Goal: Task Accomplishment & Management: Manage account settings

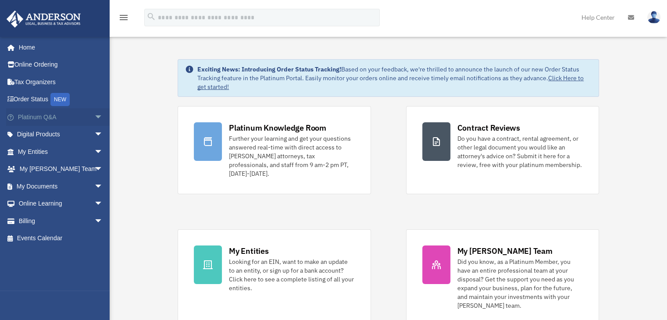
click at [94, 114] on span "arrow_drop_down" at bounding box center [103, 117] width 18 height 18
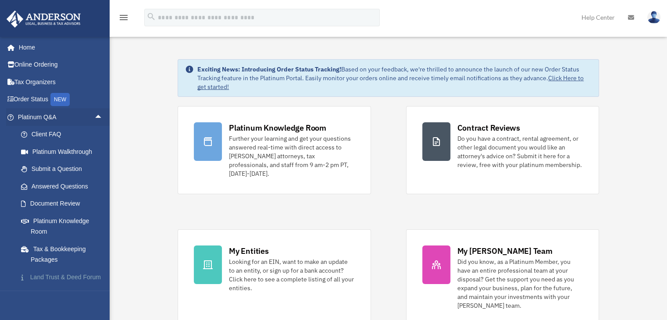
click at [65, 278] on link "Land Trust & Deed Forum" at bounding box center [64, 278] width 104 height 18
click at [68, 276] on link "Land Trust & Deed Forum" at bounding box center [64, 278] width 104 height 18
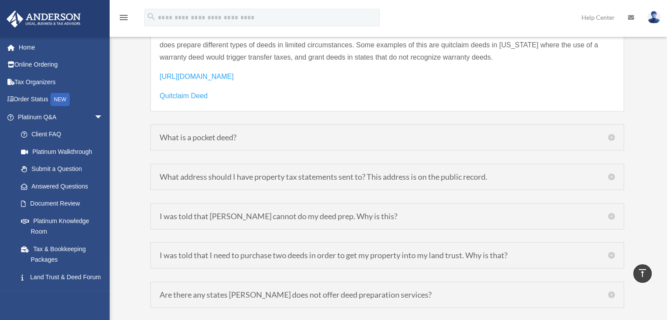
scroll to position [1369, 0]
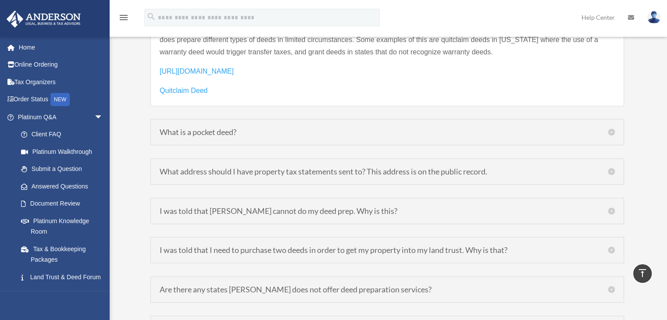
click at [363, 207] on h5 "I was told that Anderson cannot do my deed prep. Why is this?" at bounding box center [387, 211] width 455 height 8
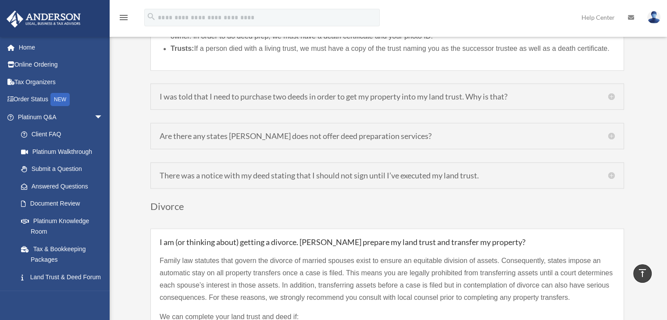
scroll to position [1481, 0]
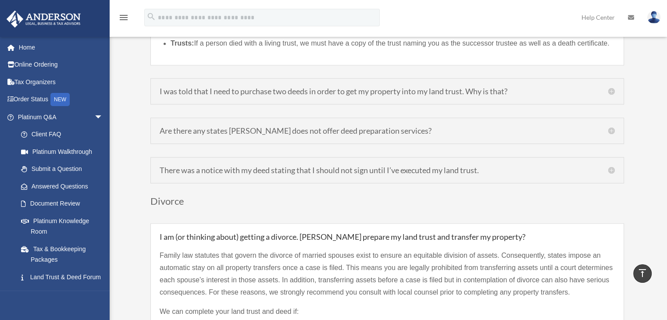
click at [614, 166] on h5 "There was a notice with my deed stating that I should not sign until I’ve execu…" at bounding box center [387, 170] width 455 height 8
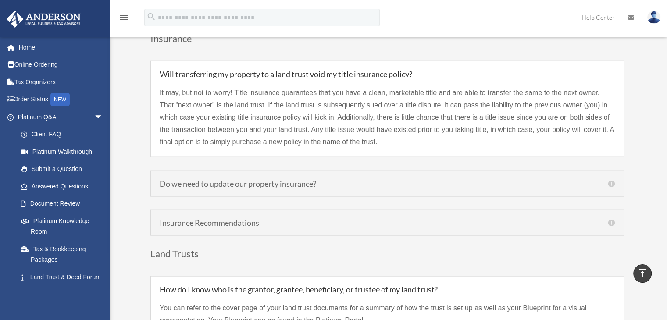
scroll to position [1903, 0]
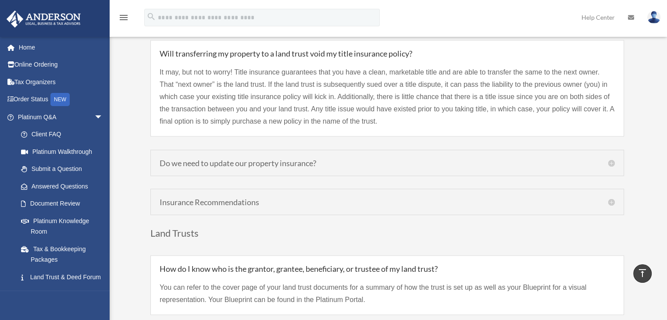
click at [612, 159] on h5 "Do we need to update our property insurance?" at bounding box center [387, 163] width 455 height 8
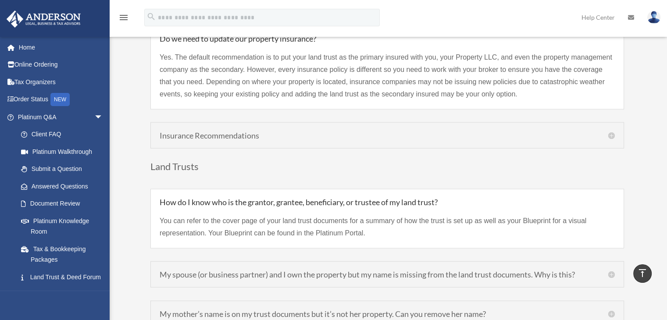
scroll to position [1962, 0]
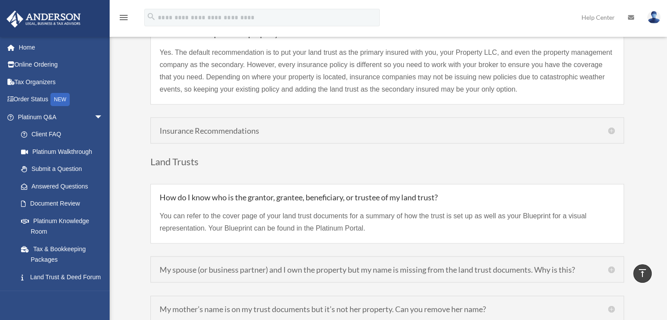
click at [612, 127] on h5 "Insurance Recommendations" at bounding box center [387, 131] width 455 height 8
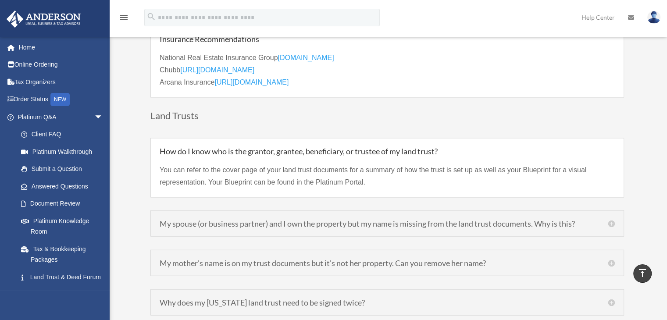
scroll to position [2006, 0]
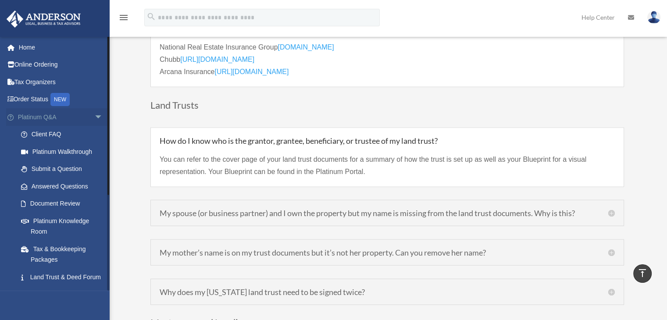
click at [94, 116] on span "arrow_drop_down" at bounding box center [103, 117] width 18 height 18
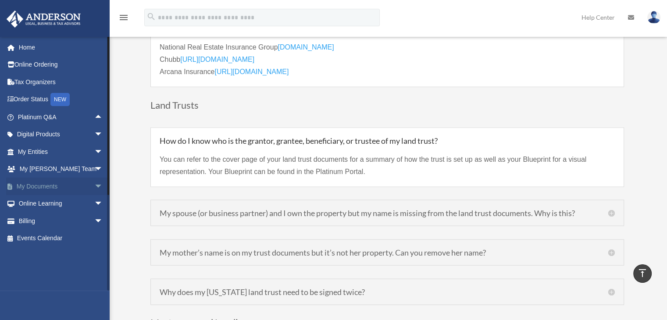
click at [94, 183] on span "arrow_drop_down" at bounding box center [103, 187] width 18 height 18
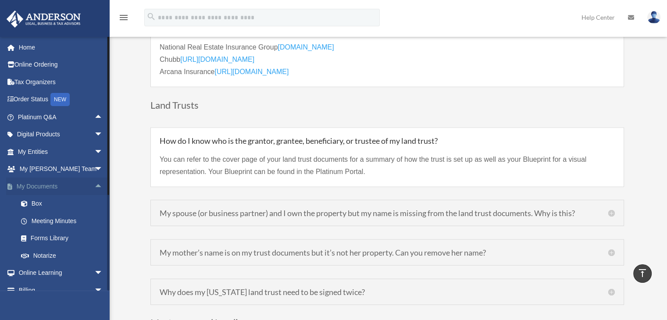
click at [94, 183] on span "arrow_drop_up" at bounding box center [103, 187] width 18 height 18
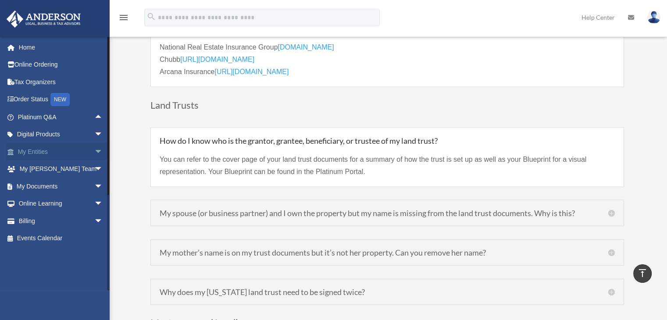
click at [94, 151] on span "arrow_drop_down" at bounding box center [103, 152] width 18 height 18
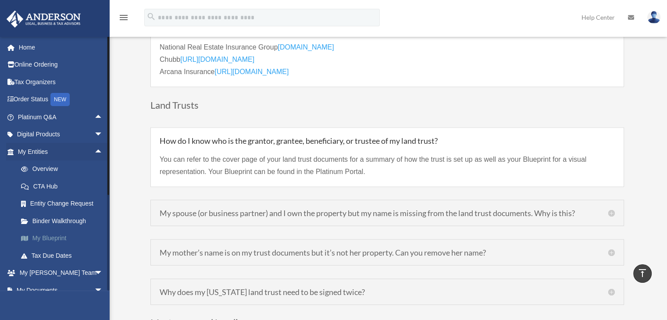
click at [61, 236] on link "My Blueprint" at bounding box center [64, 239] width 104 height 18
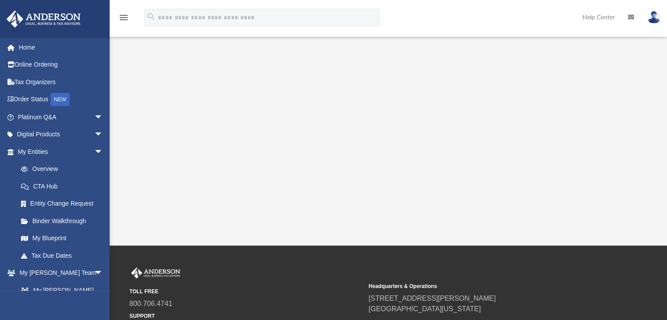
scroll to position [188, 0]
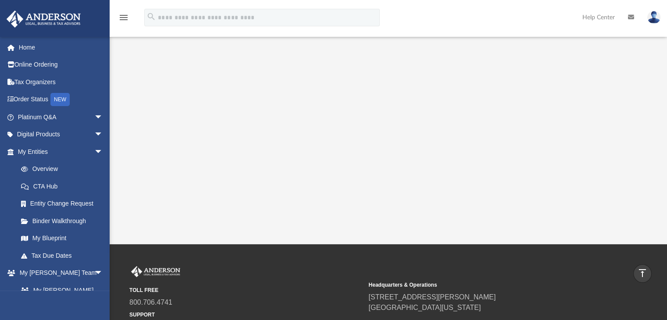
click at [641, 155] on div at bounding box center [389, 42] width 558 height 351
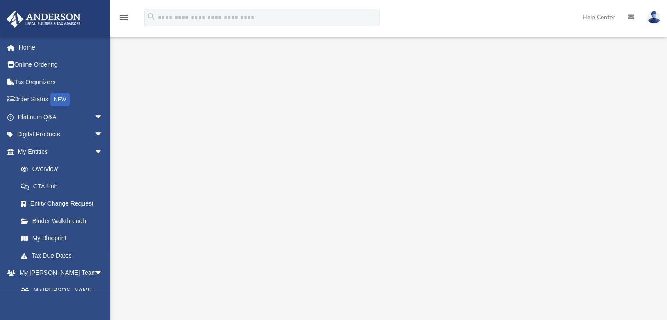
scroll to position [0, 0]
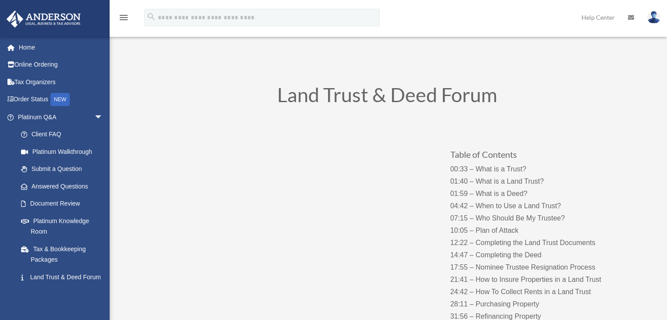
scroll to position [2234, 0]
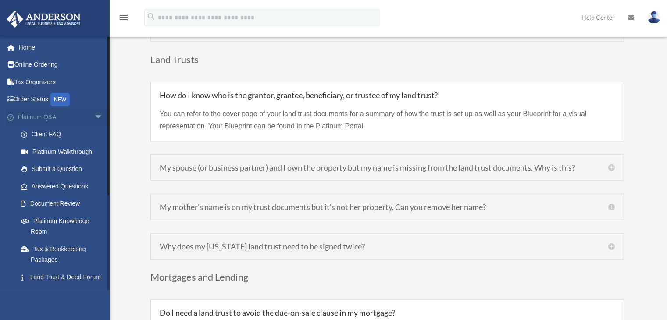
click at [94, 115] on span "arrow_drop_down" at bounding box center [103, 117] width 18 height 18
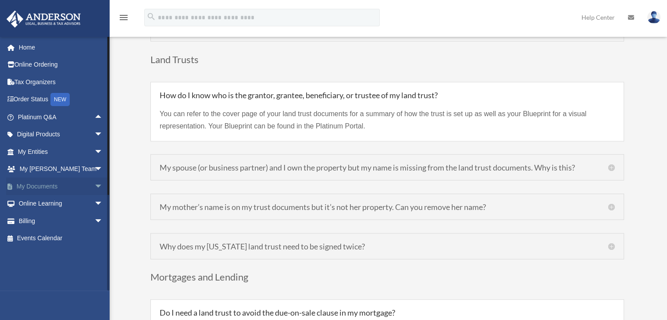
click at [94, 186] on span "arrow_drop_down" at bounding box center [103, 187] width 18 height 18
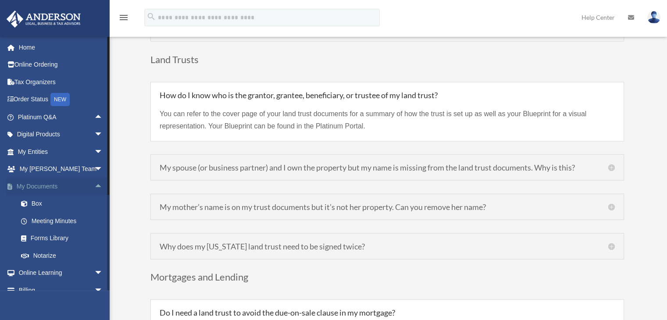
click at [94, 186] on span "arrow_drop_up" at bounding box center [103, 187] width 18 height 18
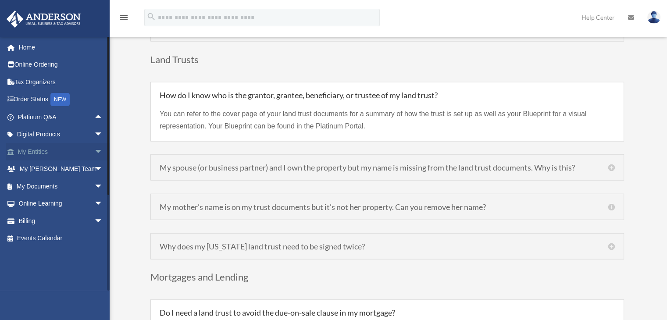
click at [94, 151] on span "arrow_drop_down" at bounding box center [103, 152] width 18 height 18
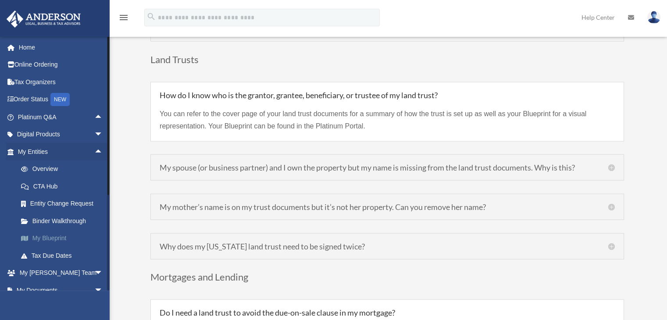
click at [61, 237] on link "My Blueprint" at bounding box center [64, 239] width 104 height 18
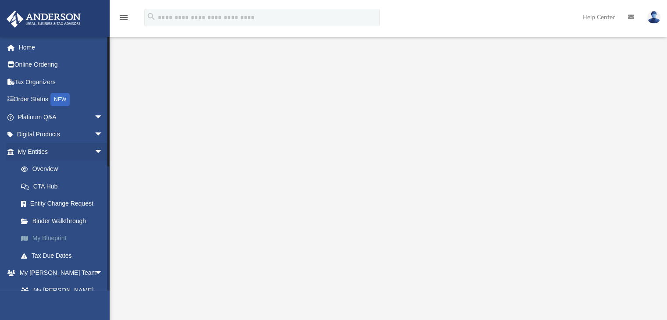
click at [61, 236] on link "My Blueprint" at bounding box center [64, 239] width 104 height 18
click at [57, 235] on link "My Blueprint" at bounding box center [64, 239] width 104 height 18
click at [58, 235] on link "My Blueprint" at bounding box center [64, 239] width 104 height 18
click at [57, 236] on link "My Blueprint" at bounding box center [64, 239] width 104 height 18
click at [56, 239] on link "My Blueprint" at bounding box center [64, 239] width 104 height 18
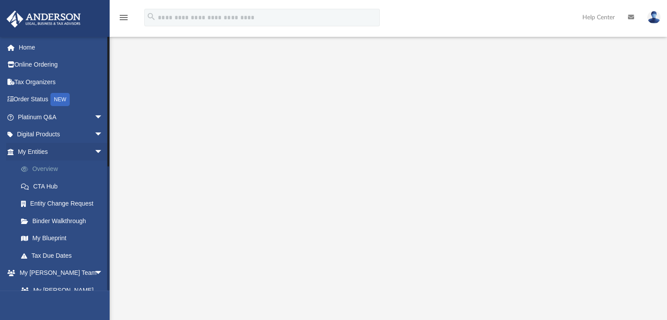
click at [46, 168] on link "Overview" at bounding box center [64, 170] width 104 height 18
click at [48, 170] on link "Overview" at bounding box center [64, 170] width 104 height 18
click at [61, 238] on link "My Blueprint" at bounding box center [64, 239] width 104 height 18
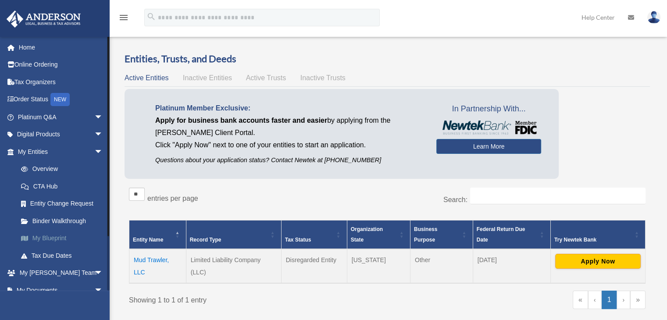
click at [54, 241] on link "My Blueprint" at bounding box center [64, 239] width 104 height 18
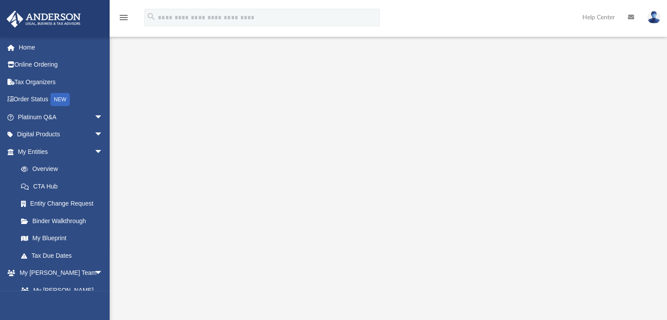
click at [656, 18] on img at bounding box center [654, 17] width 13 height 13
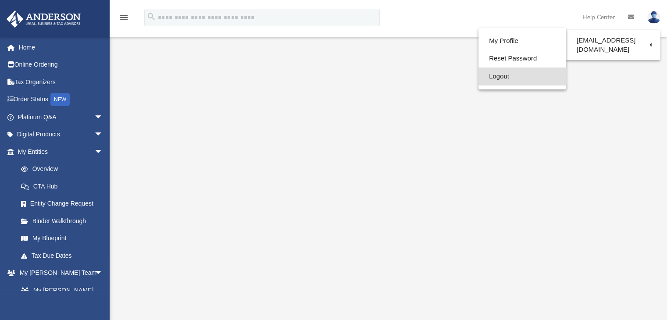
click at [495, 78] on link "Logout" at bounding box center [523, 77] width 88 height 18
